Goal: Task Accomplishment & Management: Use online tool/utility

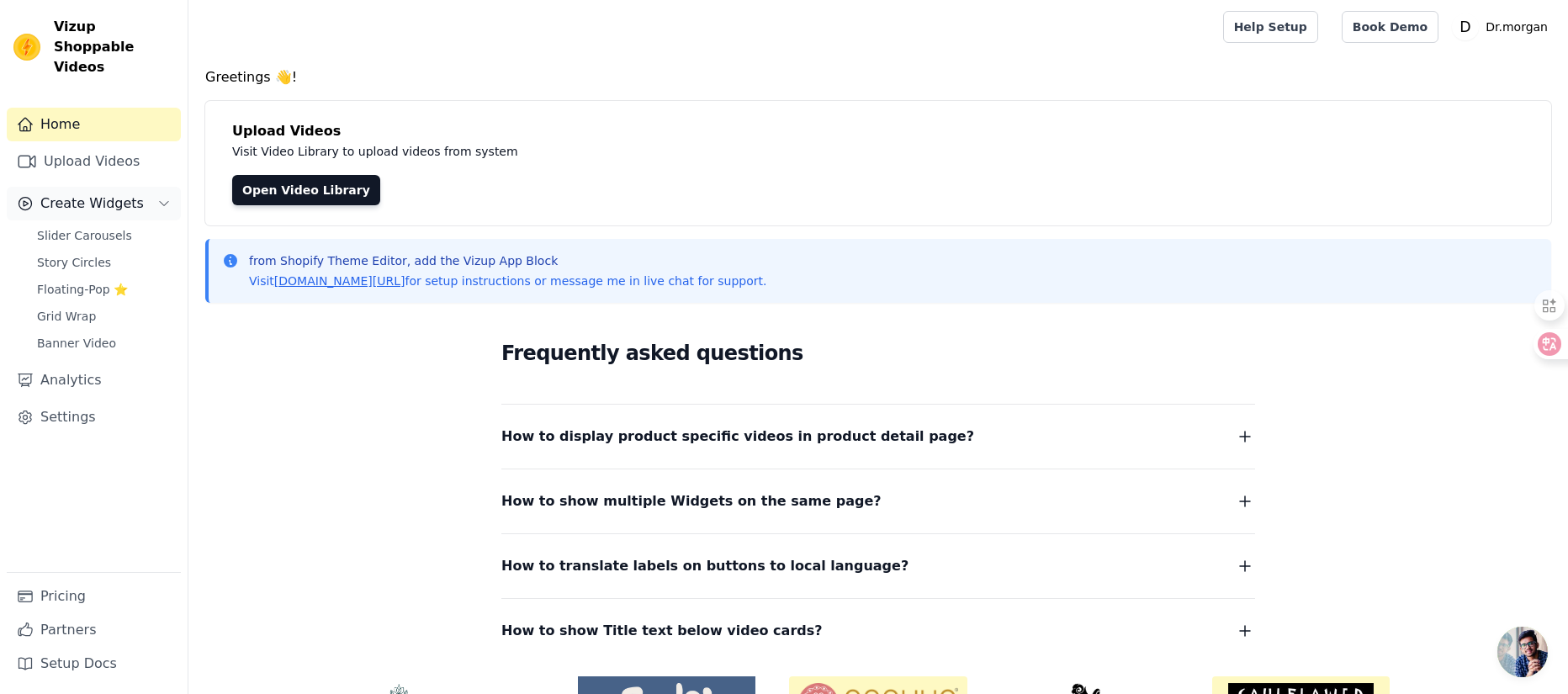
click at [76, 194] on span "Create Widgets" at bounding box center [92, 203] width 103 height 20
click at [76, 227] on span "Slider Carousels" at bounding box center [84, 236] width 95 height 17
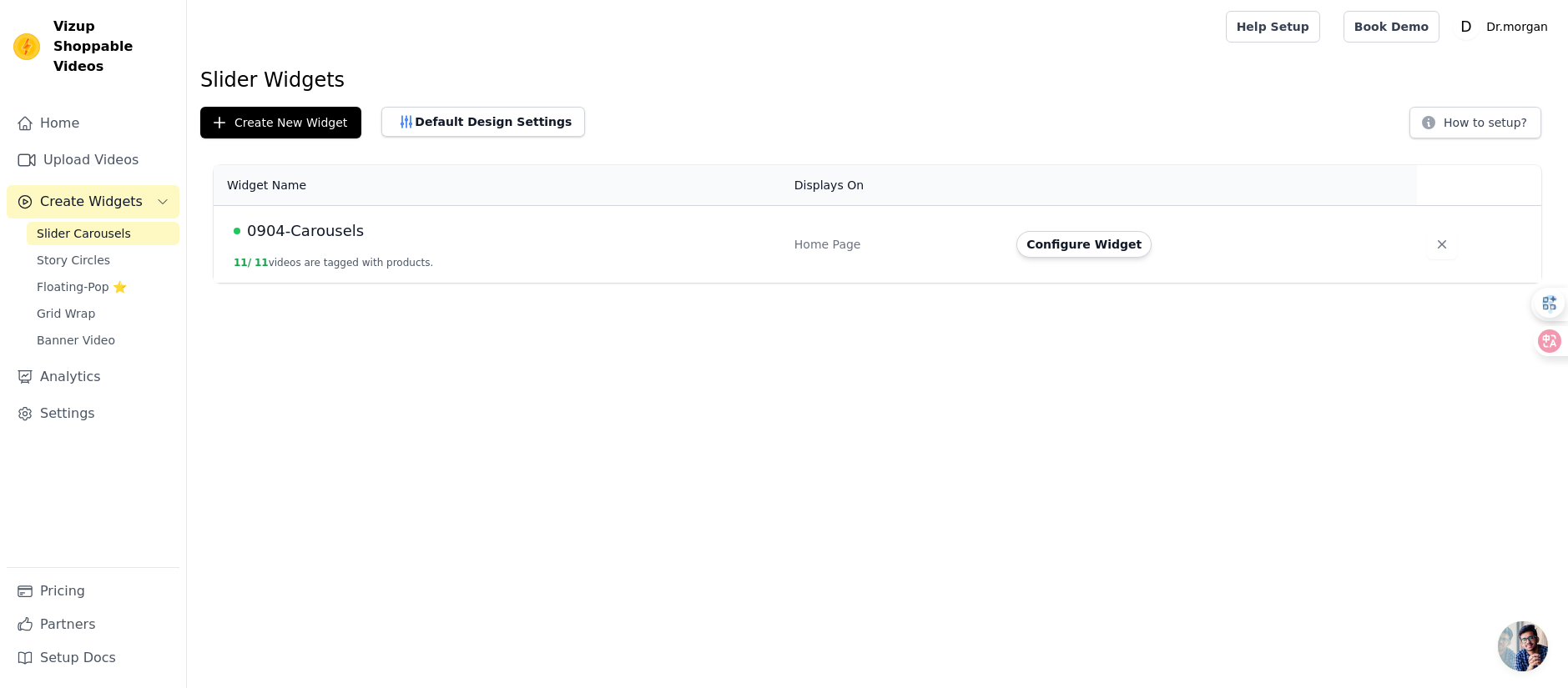
click at [1292, 322] on html "Vizup Shoppable Videos Home Upload Videos Create Widgets Slider Carousels Story…" at bounding box center [784, 160] width 1568 height 322
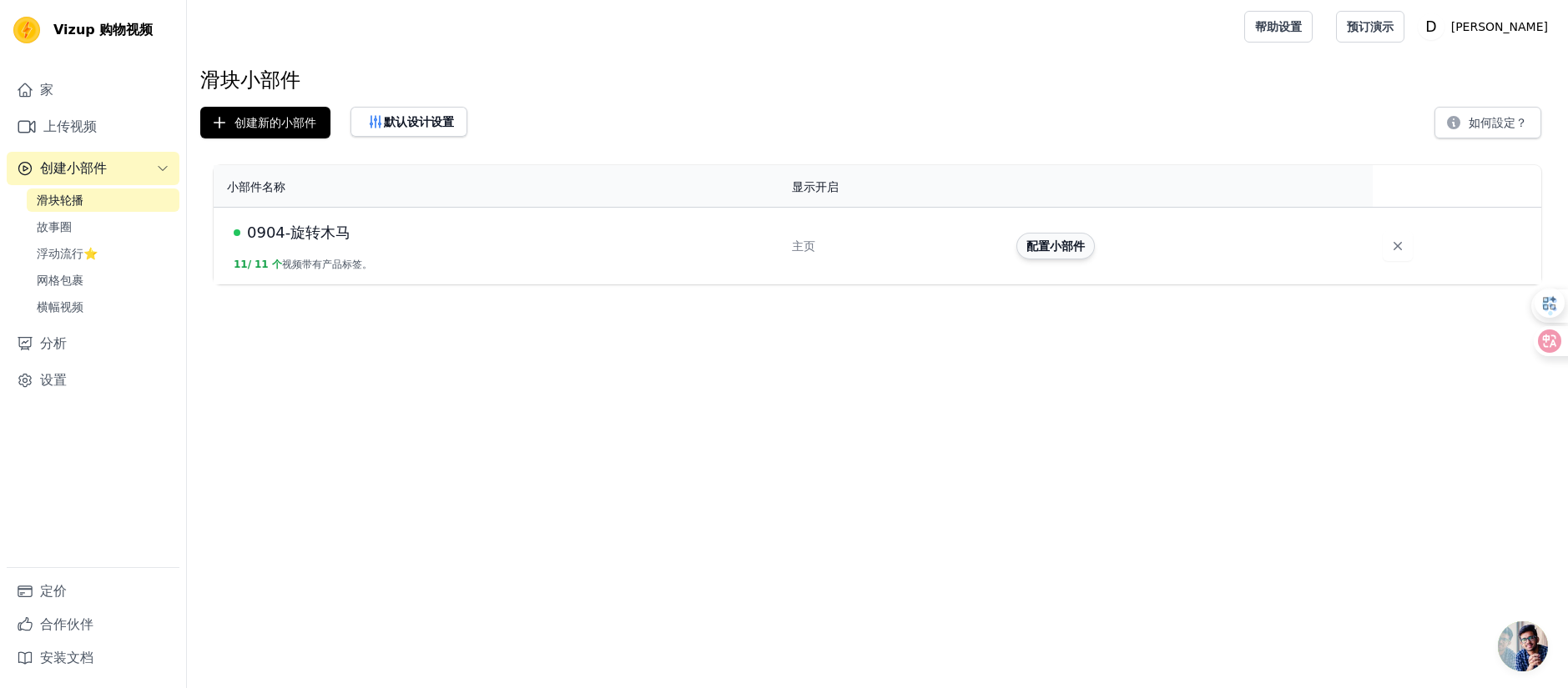
click at [1034, 253] on button "配置小部件" at bounding box center [1056, 246] width 79 height 26
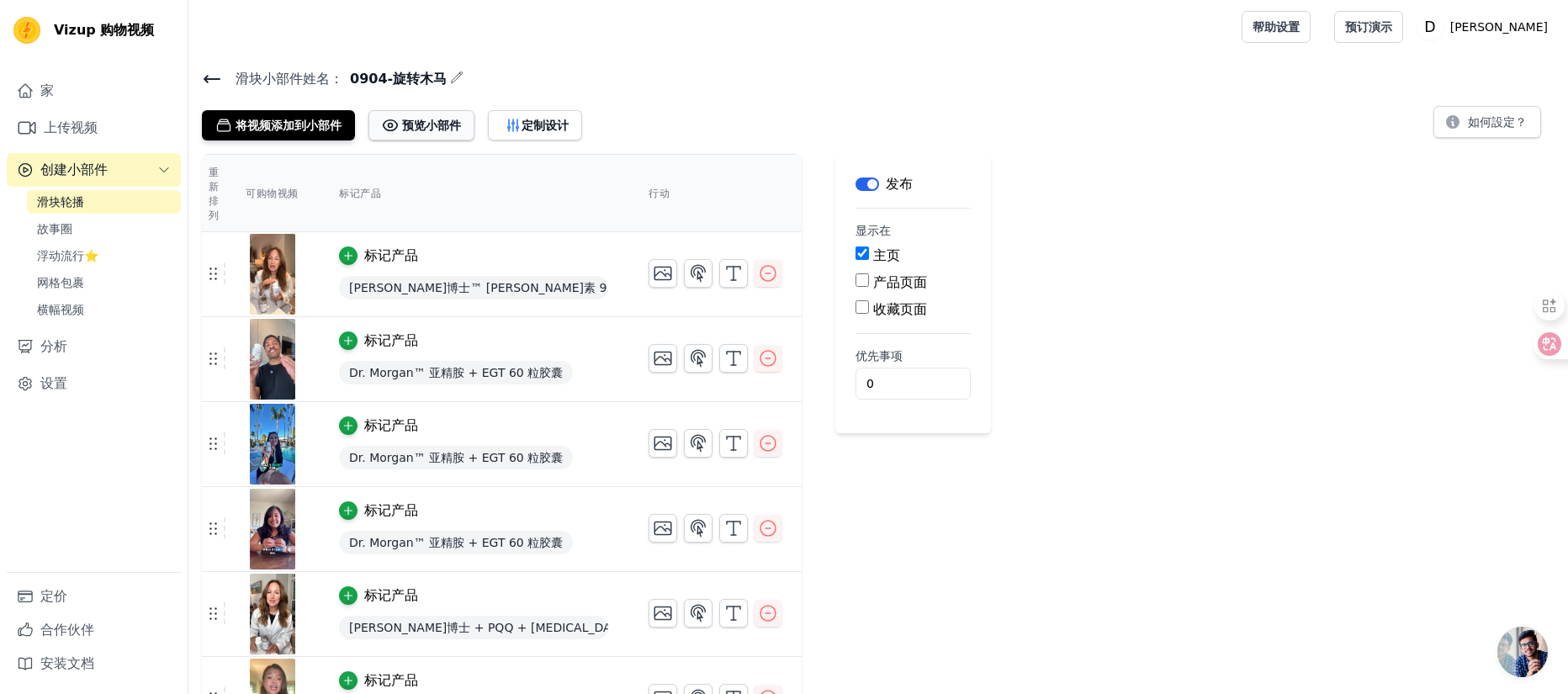
click at [424, 133] on button "预览小部件" at bounding box center [421, 125] width 106 height 30
click at [303, 119] on font "将视频添加到小部件" at bounding box center [288, 126] width 106 height 14
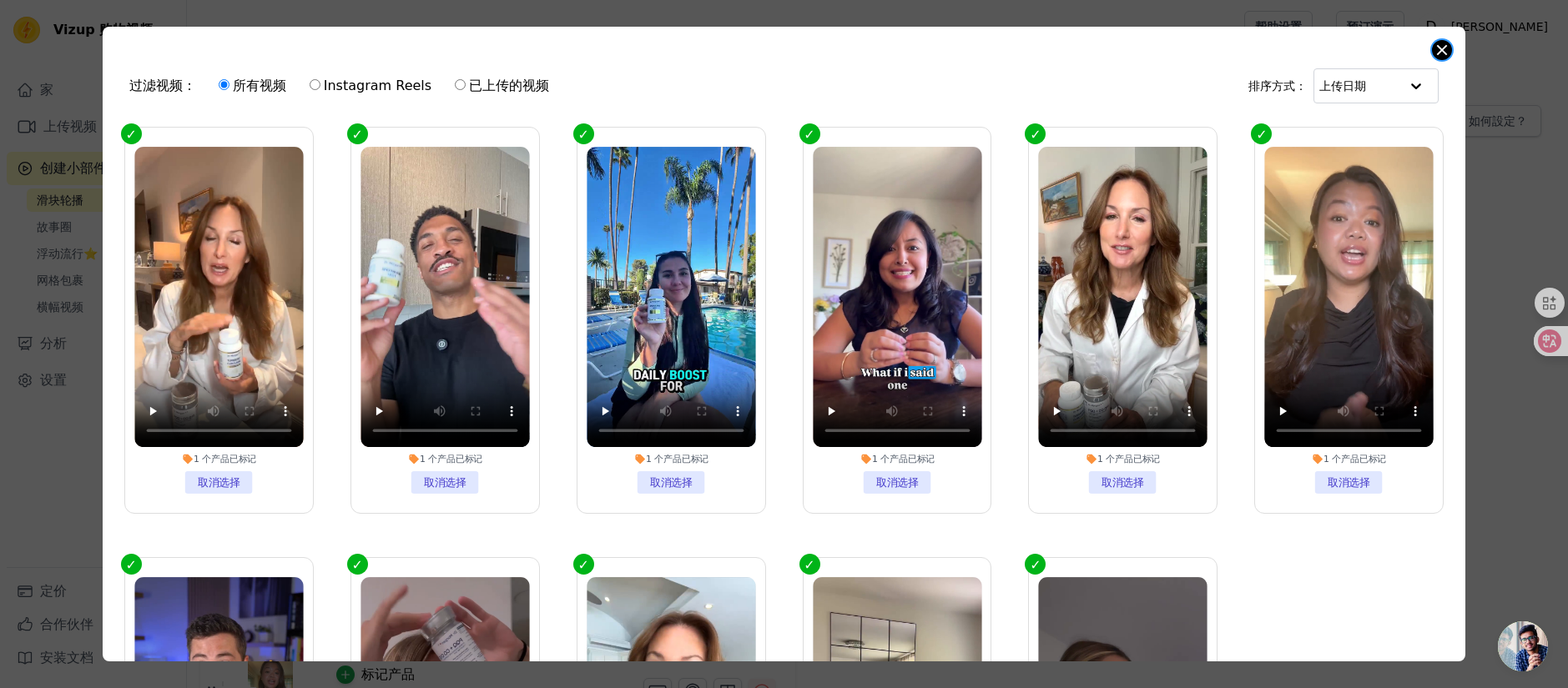
click at [1439, 50] on button "关闭模式" at bounding box center [1441, 50] width 20 height 20
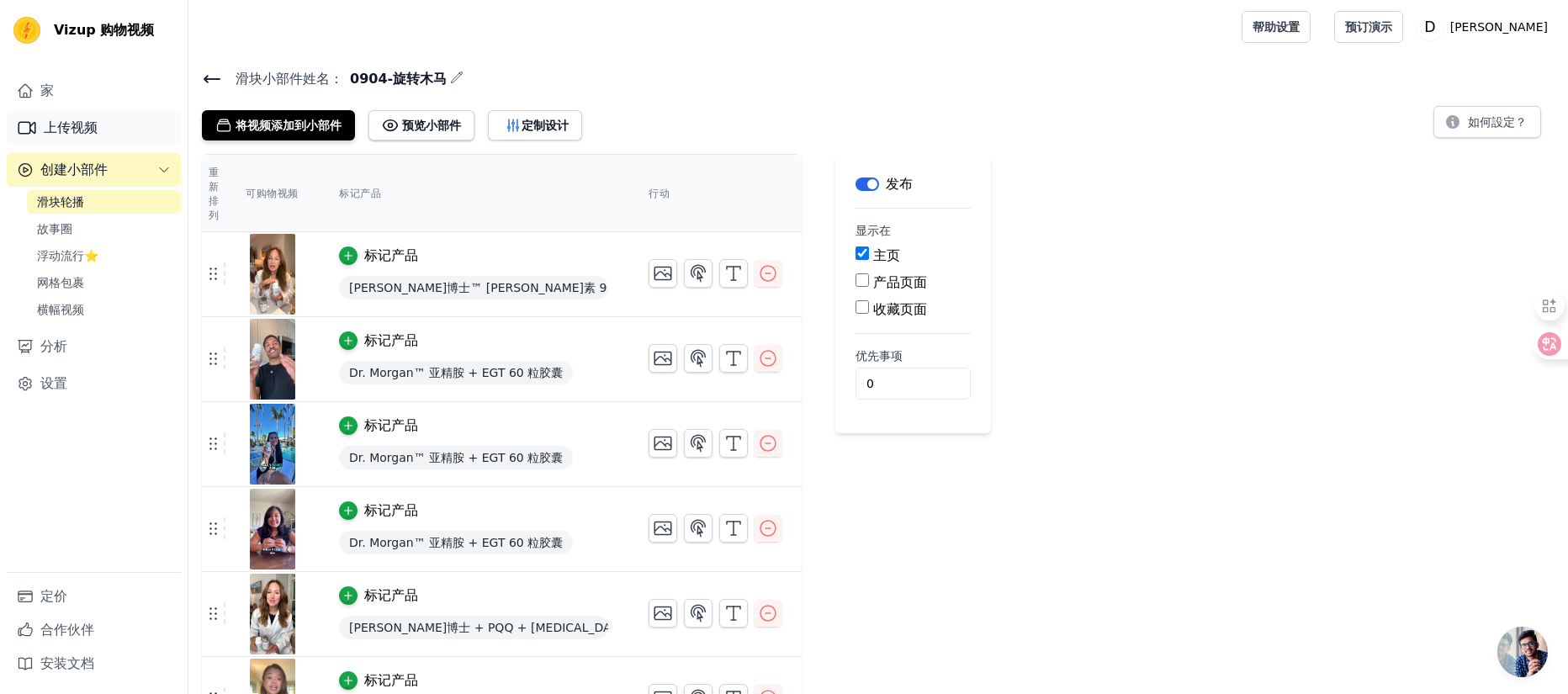
click at [95, 122] on font "上传视频" at bounding box center [71, 127] width 54 height 16
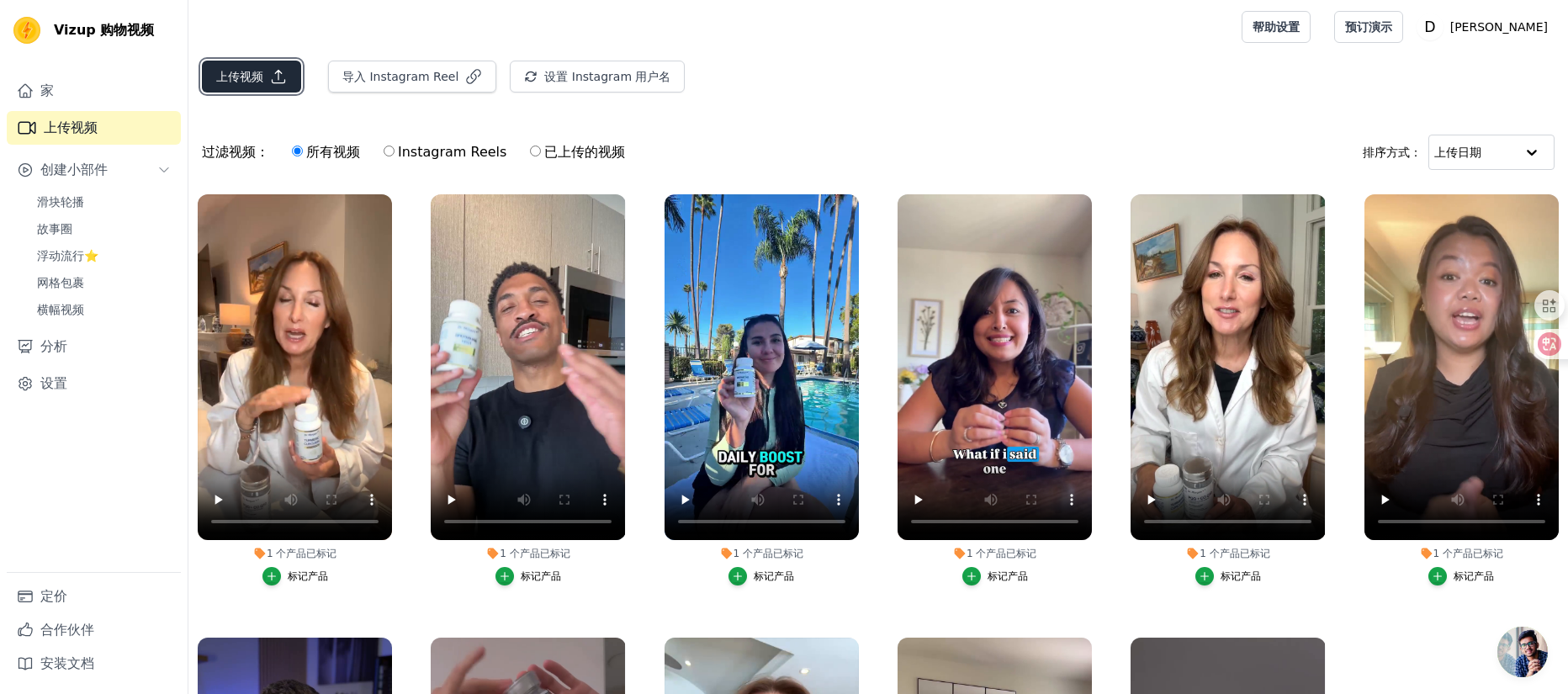
click at [259, 73] on font "上传视频" at bounding box center [239, 77] width 47 height 14
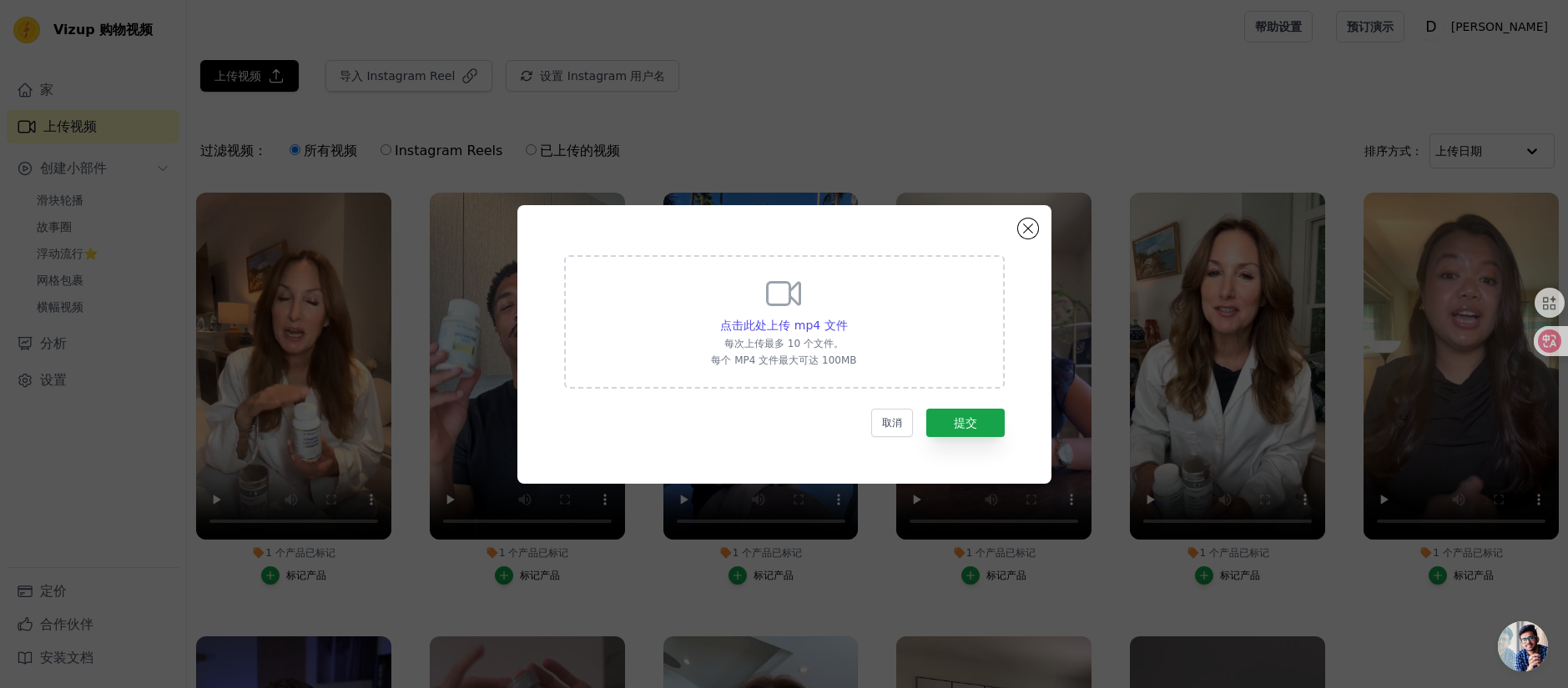
click at [876, 346] on div "点击此处上传 mp4 文件 每次上传最多 10 个文件。 每个 MP4 文件最大可达 100MB" at bounding box center [784, 322] width 440 height 133
click at [848, 317] on input "点击此处上传 mp4 文件 每次上传最多 10 个文件。 每个 MP4 文件最大可达 100MB" at bounding box center [847, 316] width 1 height 1
type input "C:\fakepath\视频2025-09-16_105816_119.mp4"
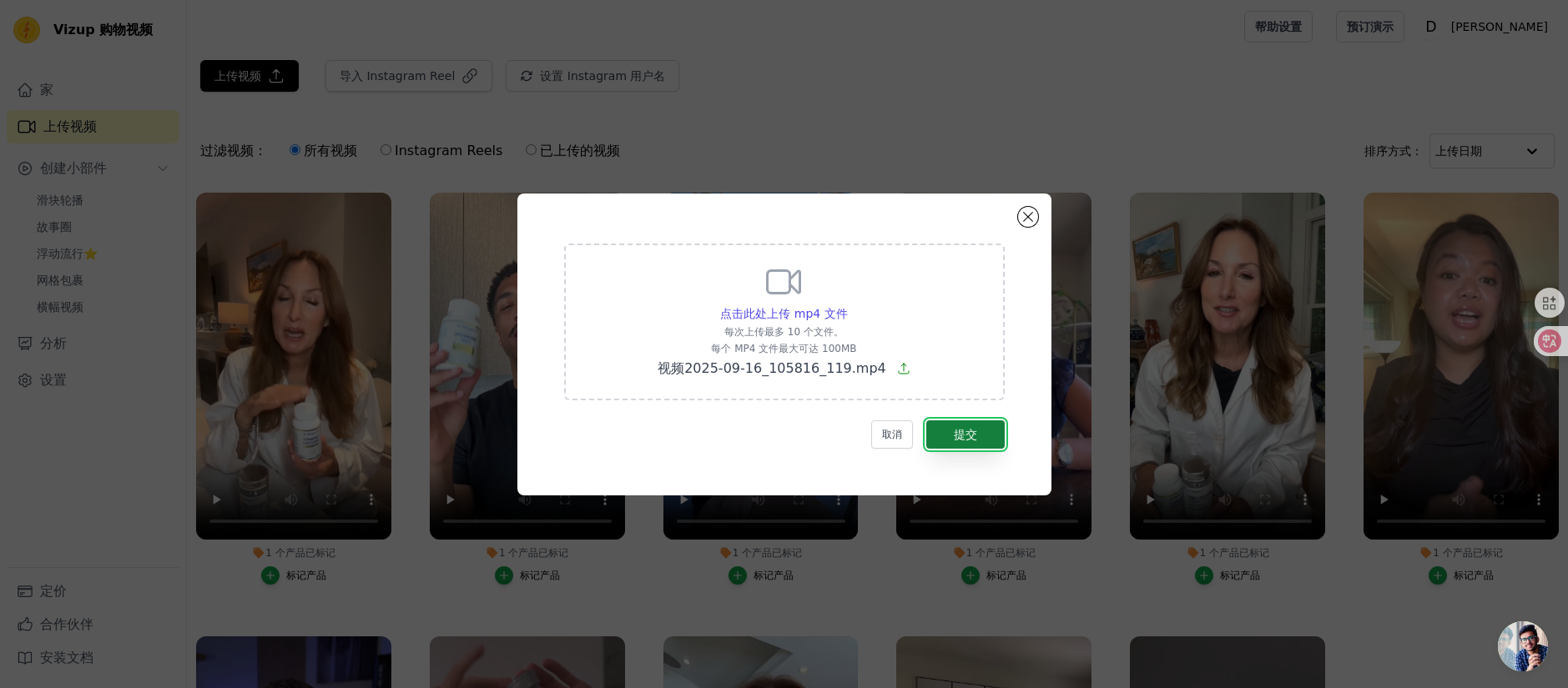
click at [982, 430] on button "提交" at bounding box center [965, 434] width 79 height 28
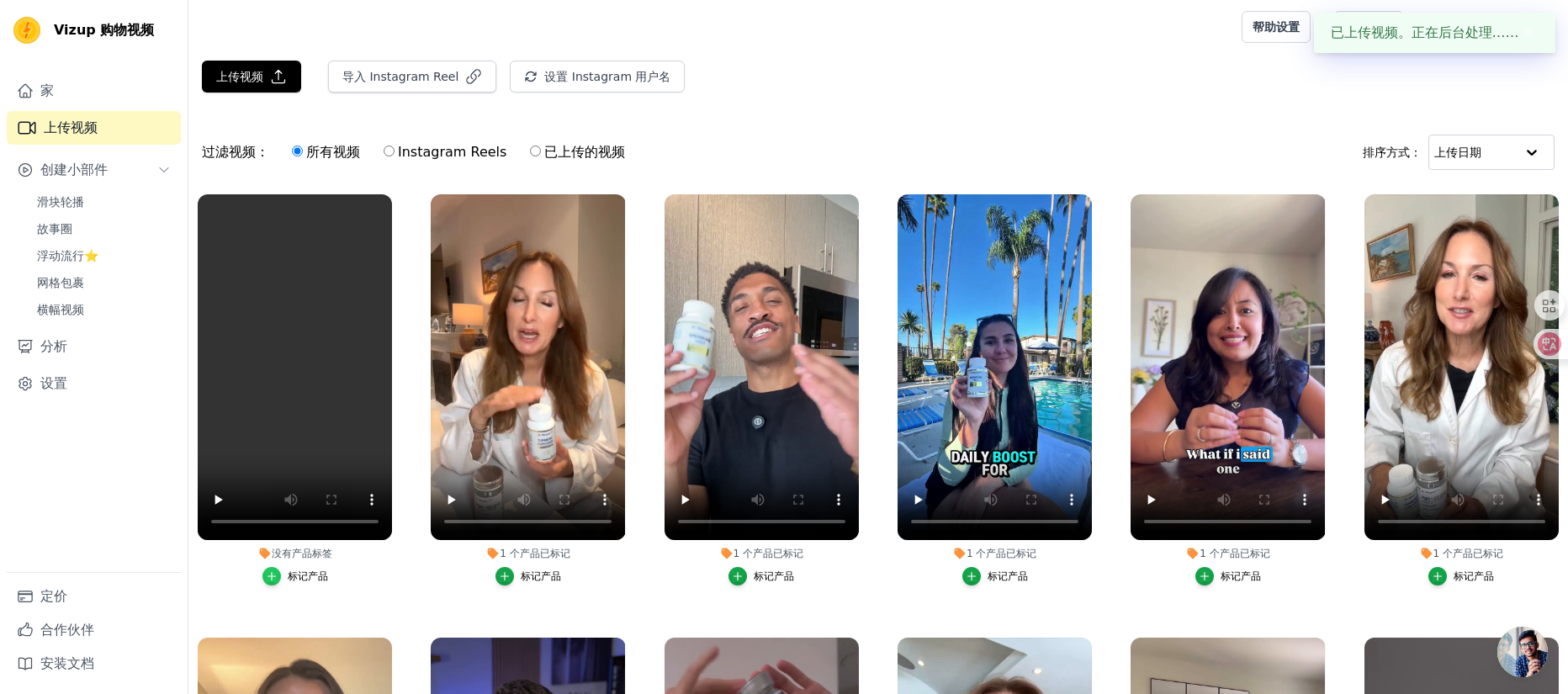
click at [278, 579] on div "button" at bounding box center [272, 577] width 19 height 19
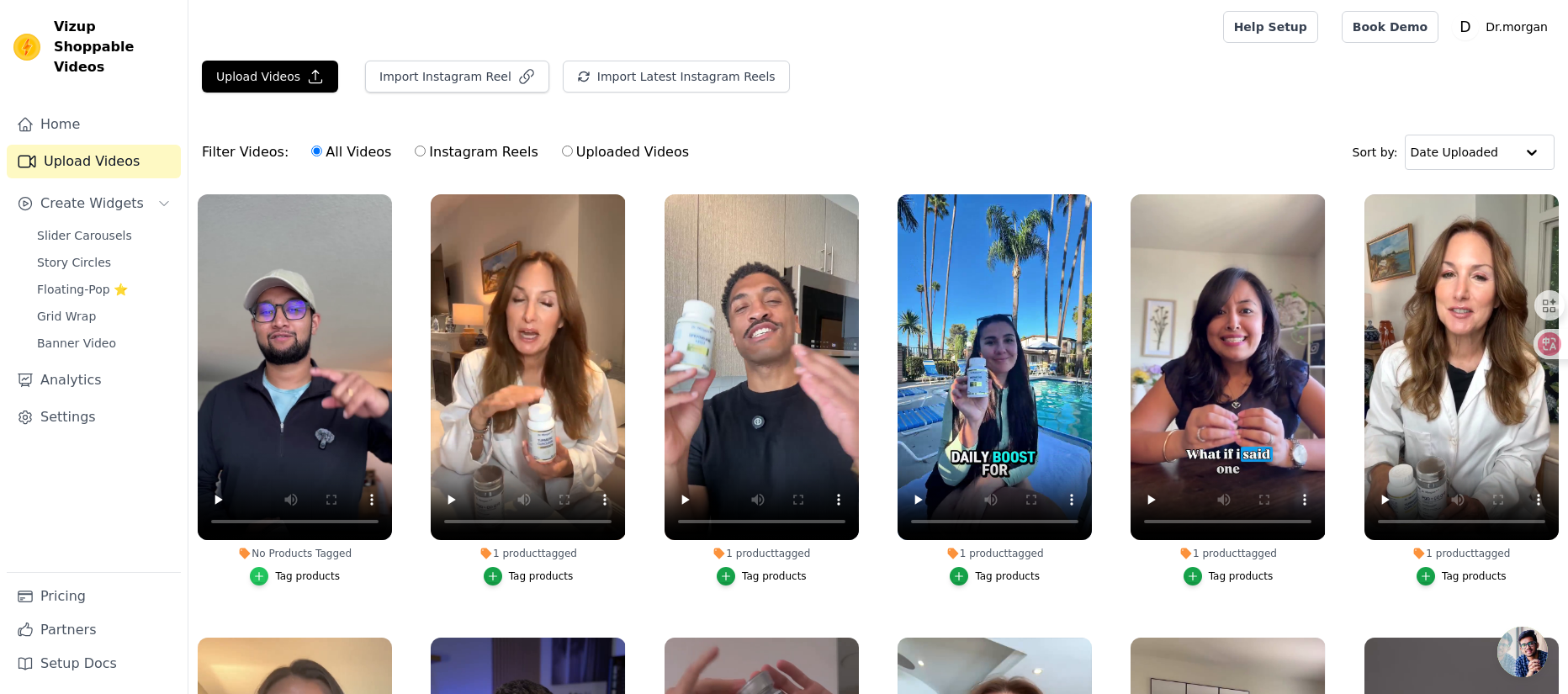
click at [265, 574] on div "button" at bounding box center [259, 577] width 19 height 19
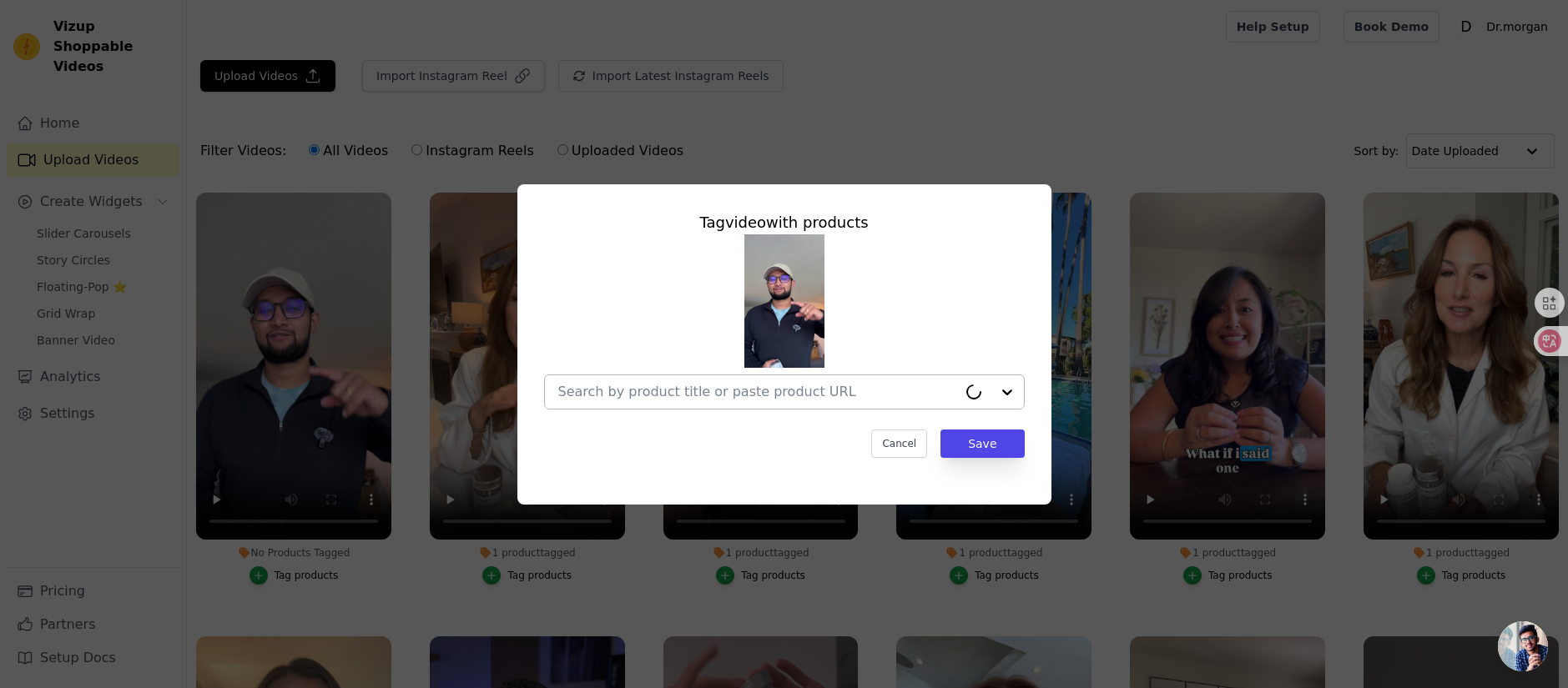
click at [1008, 391] on div at bounding box center [990, 392] width 67 height 33
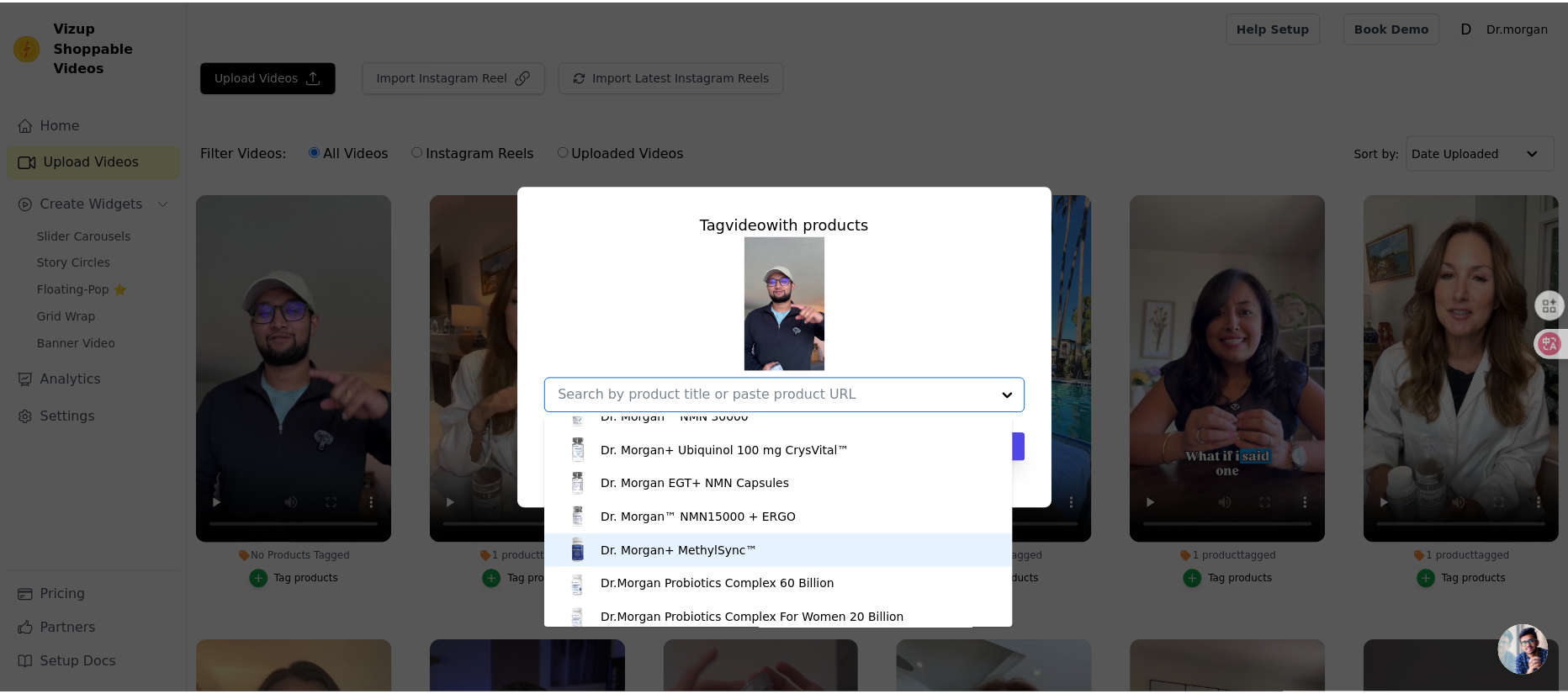
scroll to position [418, 0]
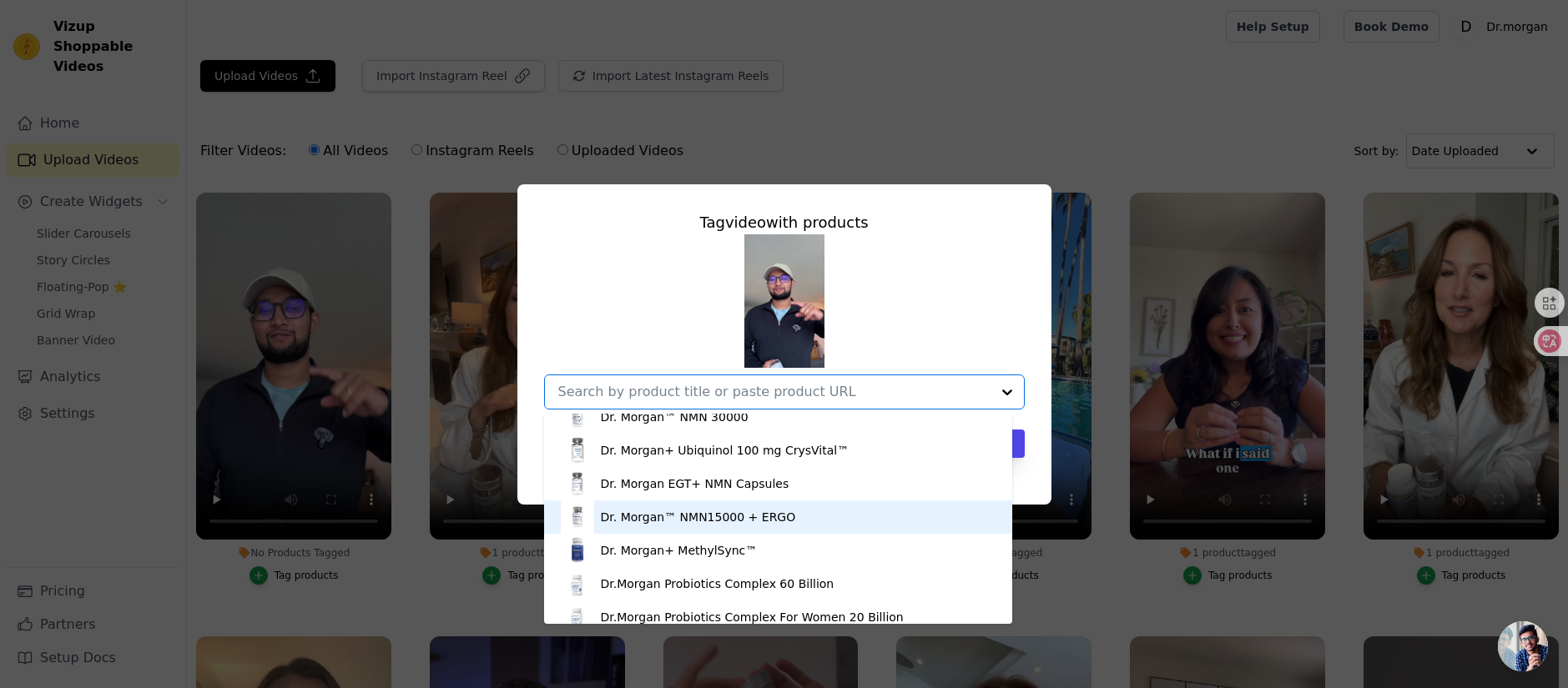
click at [799, 520] on div "Dr. Morgan™ NMN15000 + ERGO" at bounding box center [778, 517] width 434 height 33
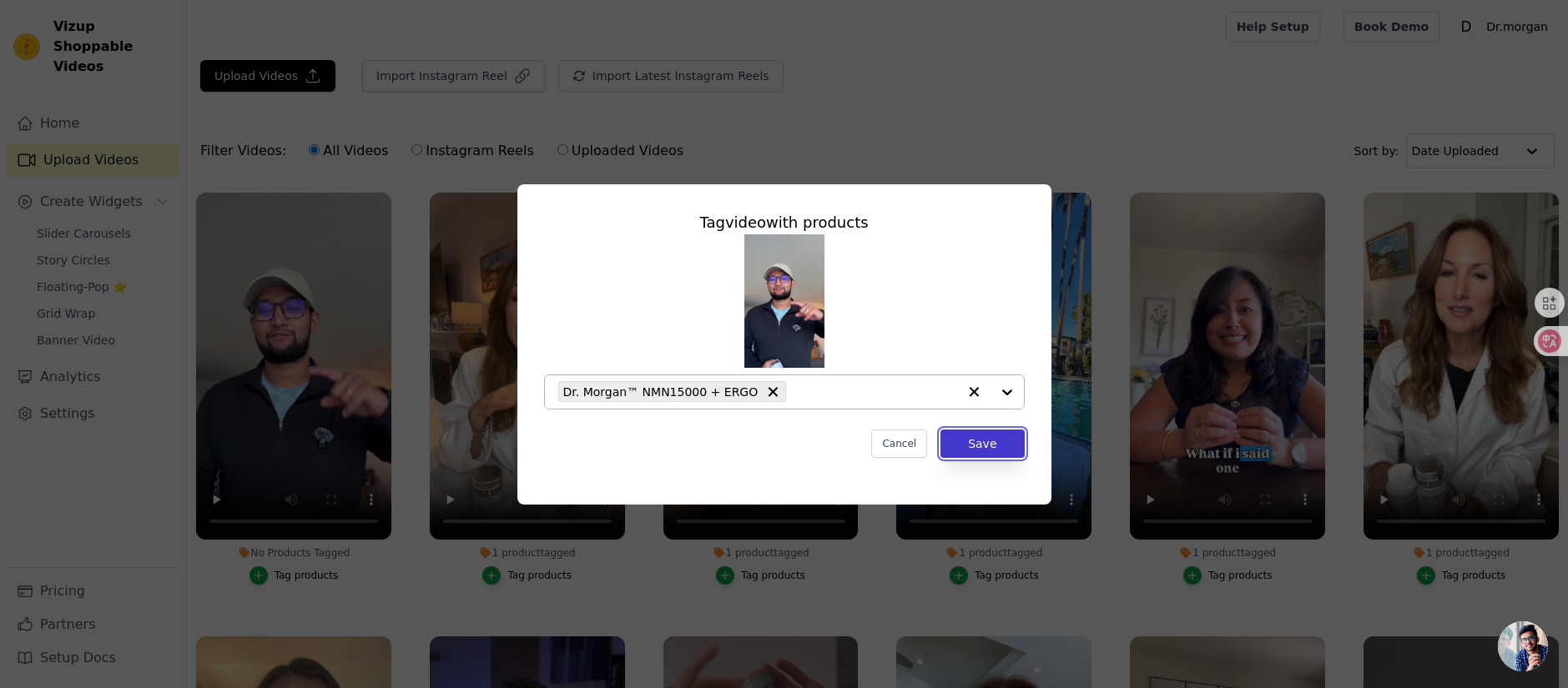
click at [969, 441] on button "Save" at bounding box center [982, 443] width 84 height 28
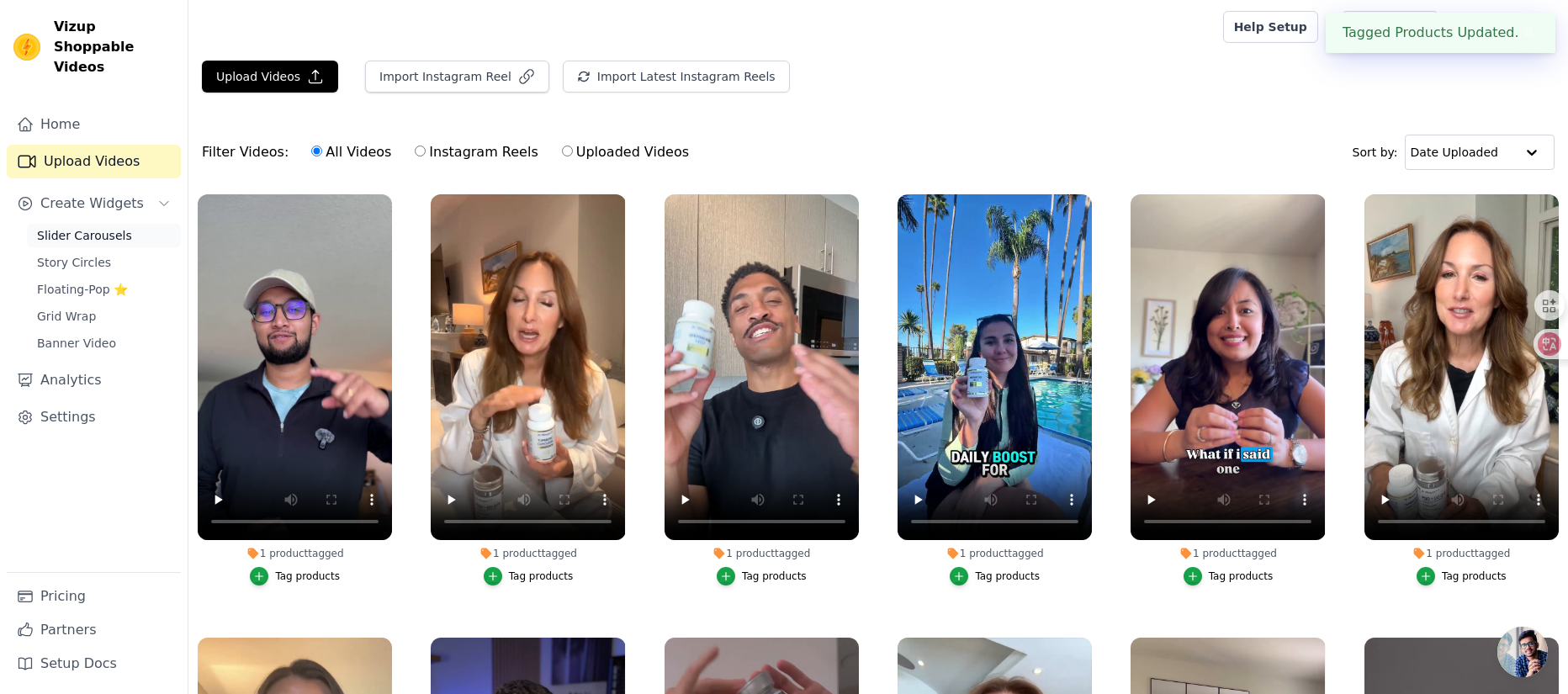
click at [90, 227] on span "Slider Carousels" at bounding box center [84, 236] width 95 height 17
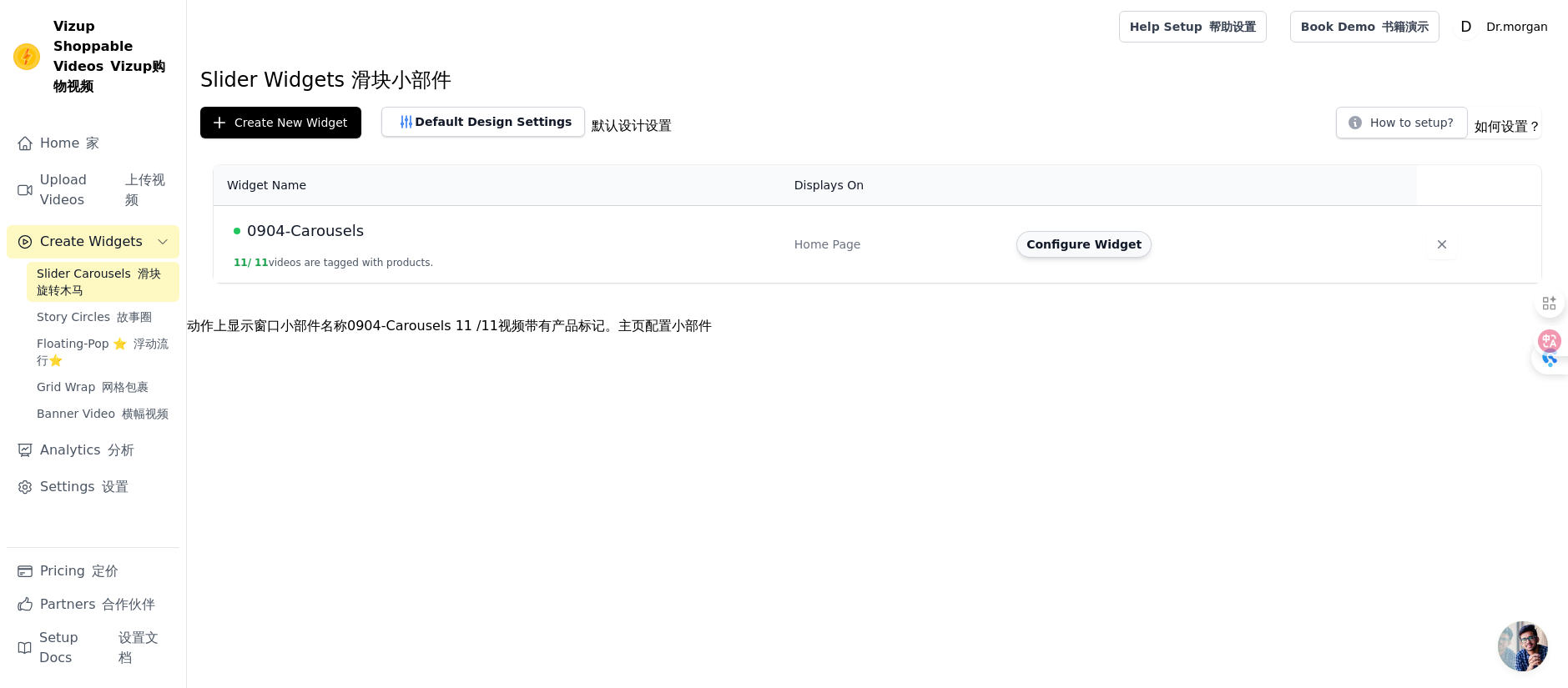
click at [1074, 246] on button "Configure Widget" at bounding box center [1084, 244] width 135 height 26
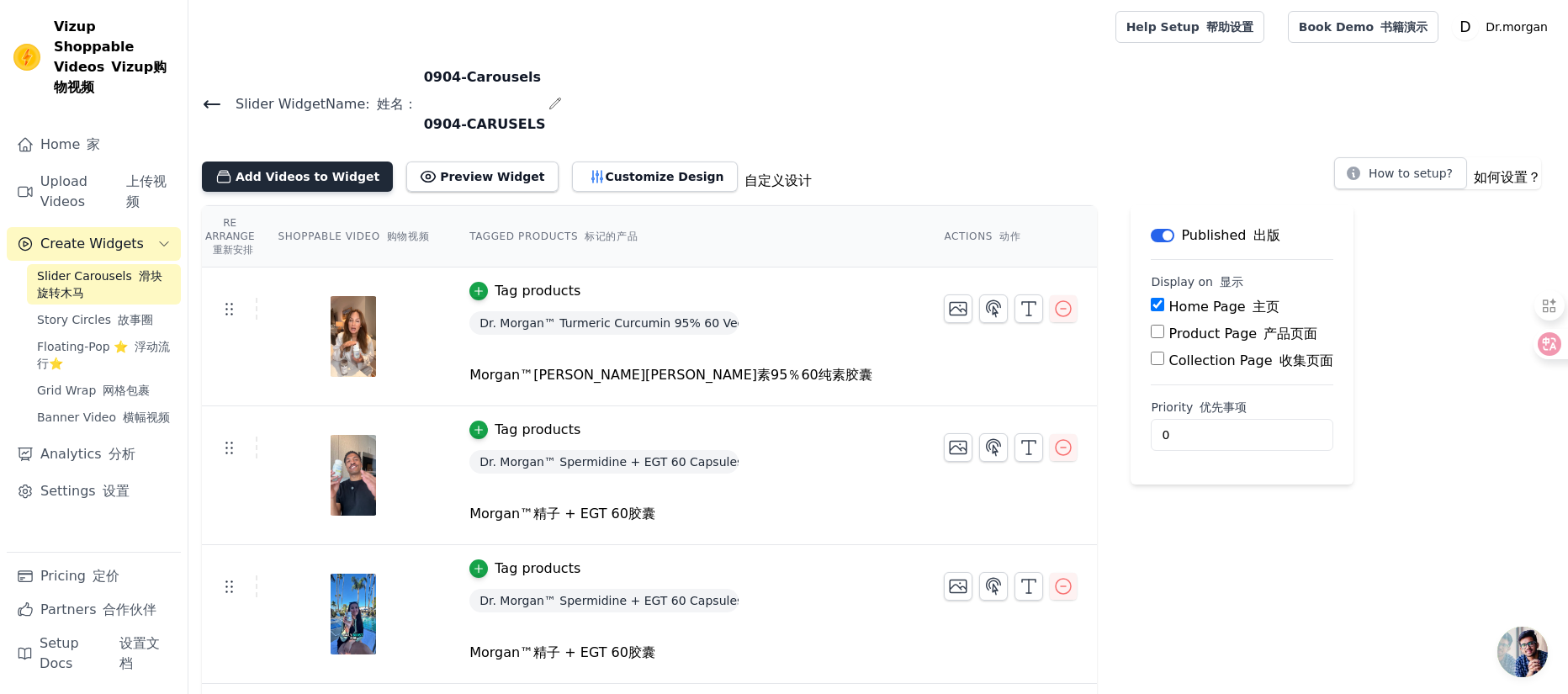
click at [293, 177] on button "Add Videos to Widget" at bounding box center [298, 177] width 191 height 30
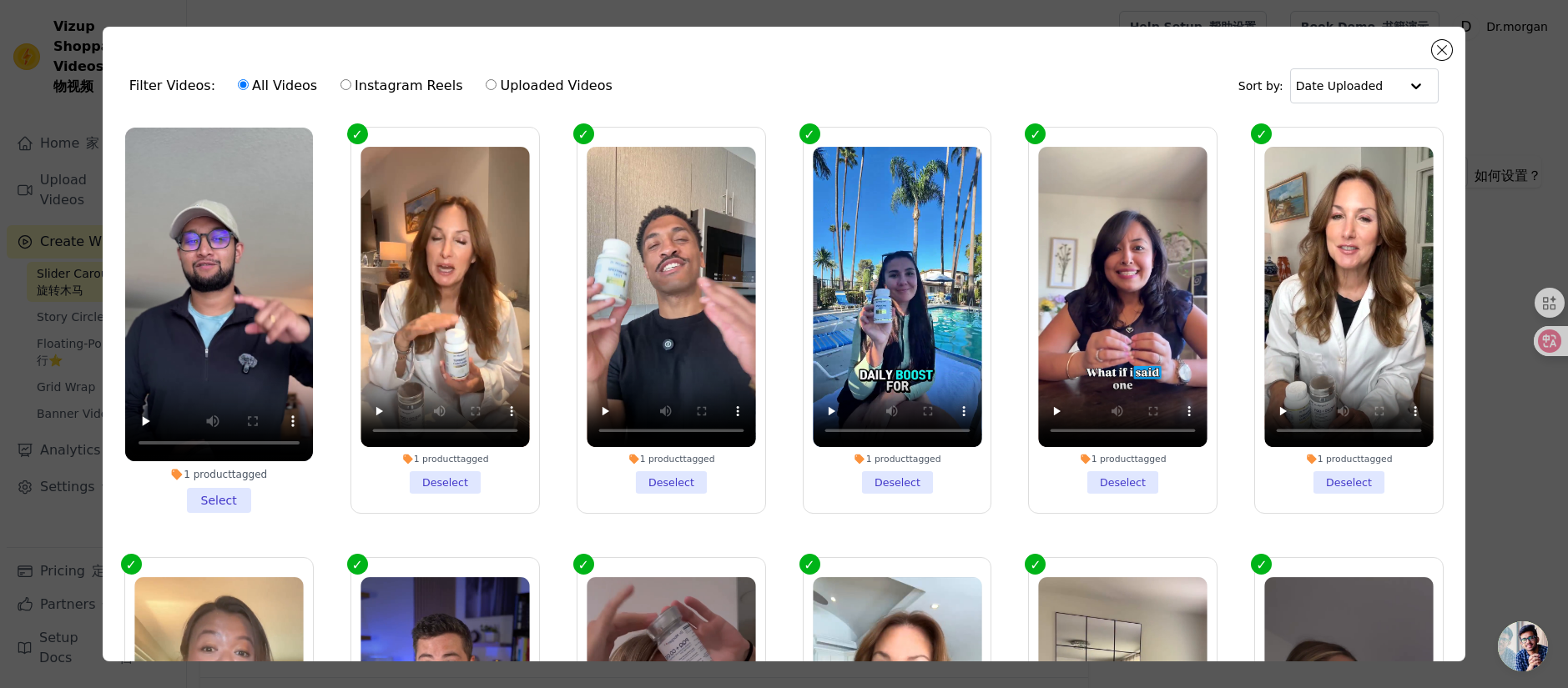
click at [219, 490] on li "1 product tagged Select" at bounding box center [219, 321] width 188 height 386
click at [0, 0] on input "1 product tagged Select" at bounding box center [0, 0] width 0 height 0
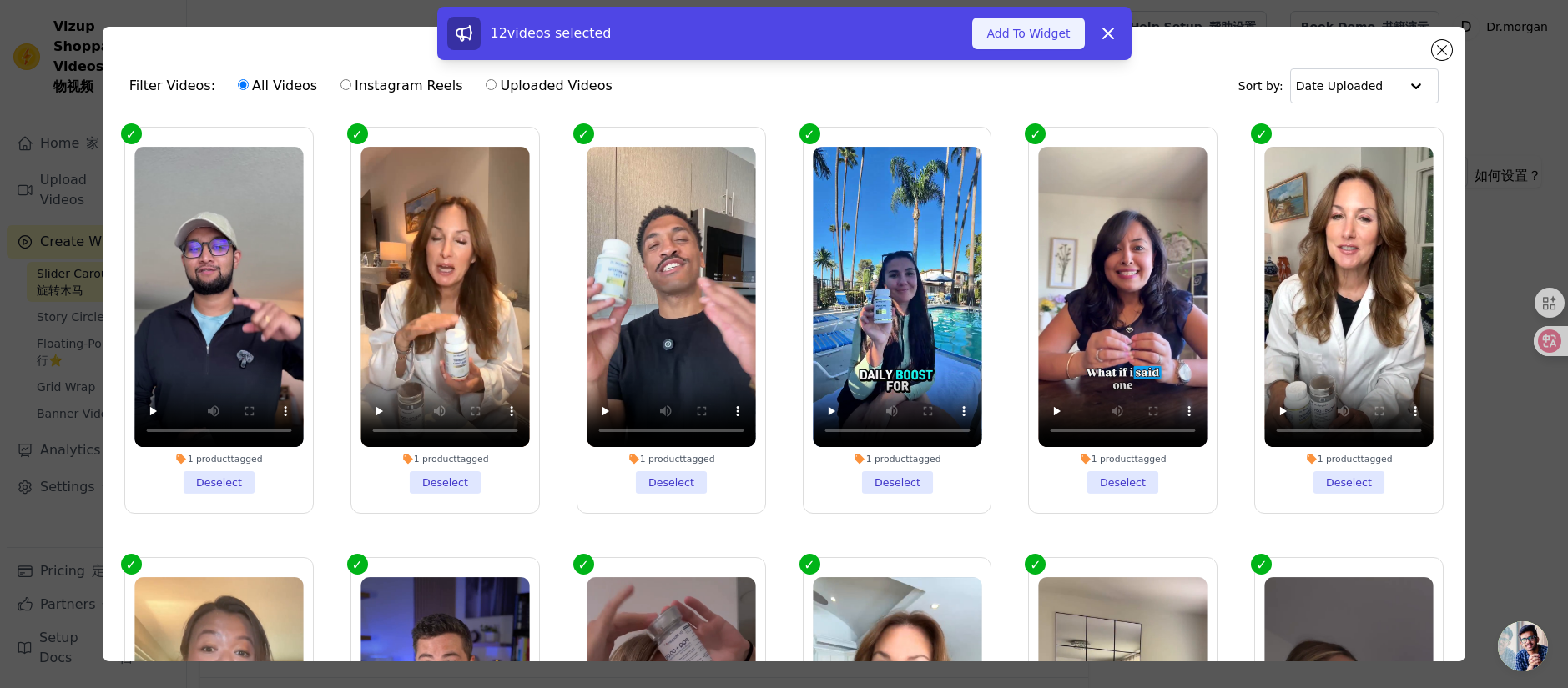
click at [1017, 36] on button "Add To Widget" at bounding box center [1028, 33] width 112 height 32
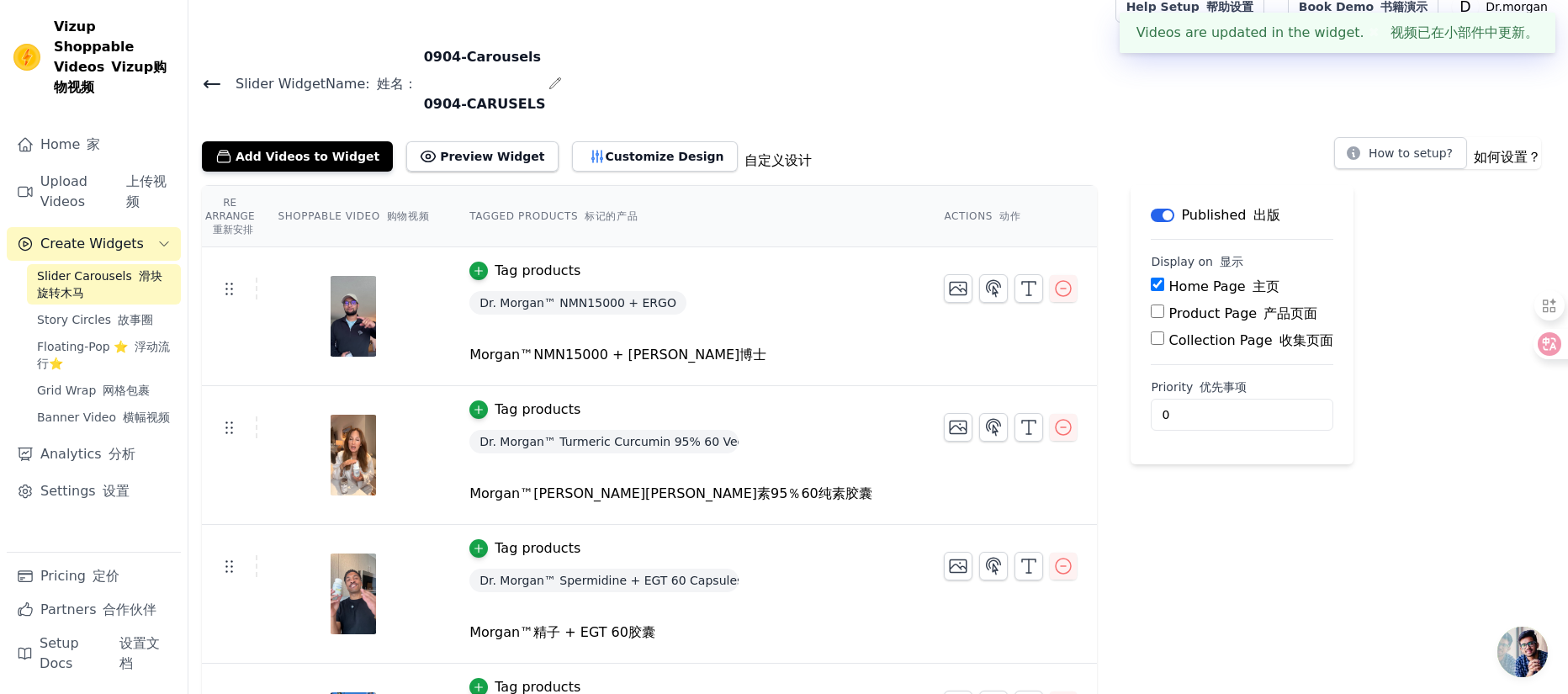
scroll to position [22, 0]
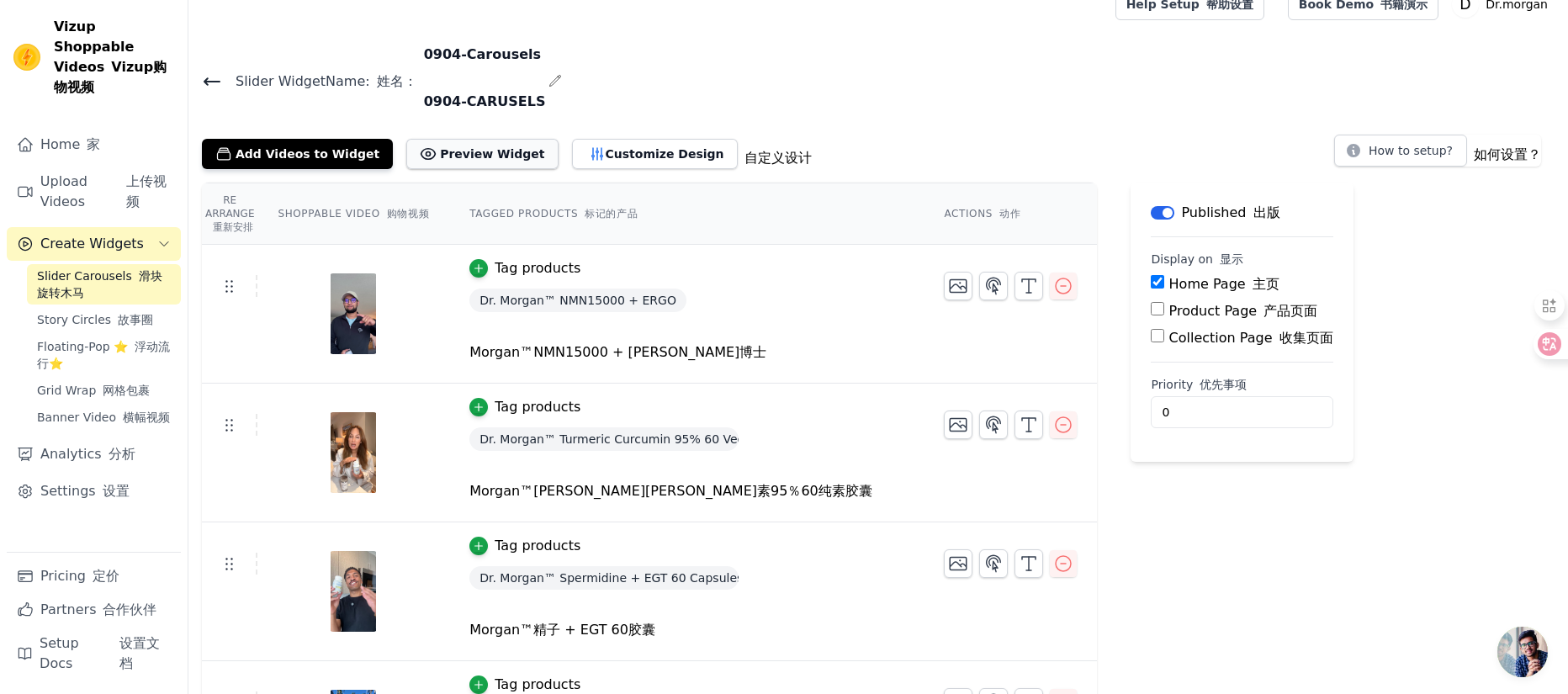
click at [484, 158] on button "Preview Widget" at bounding box center [482, 153] width 151 height 30
